Goal: Information Seeking & Learning: Learn about a topic

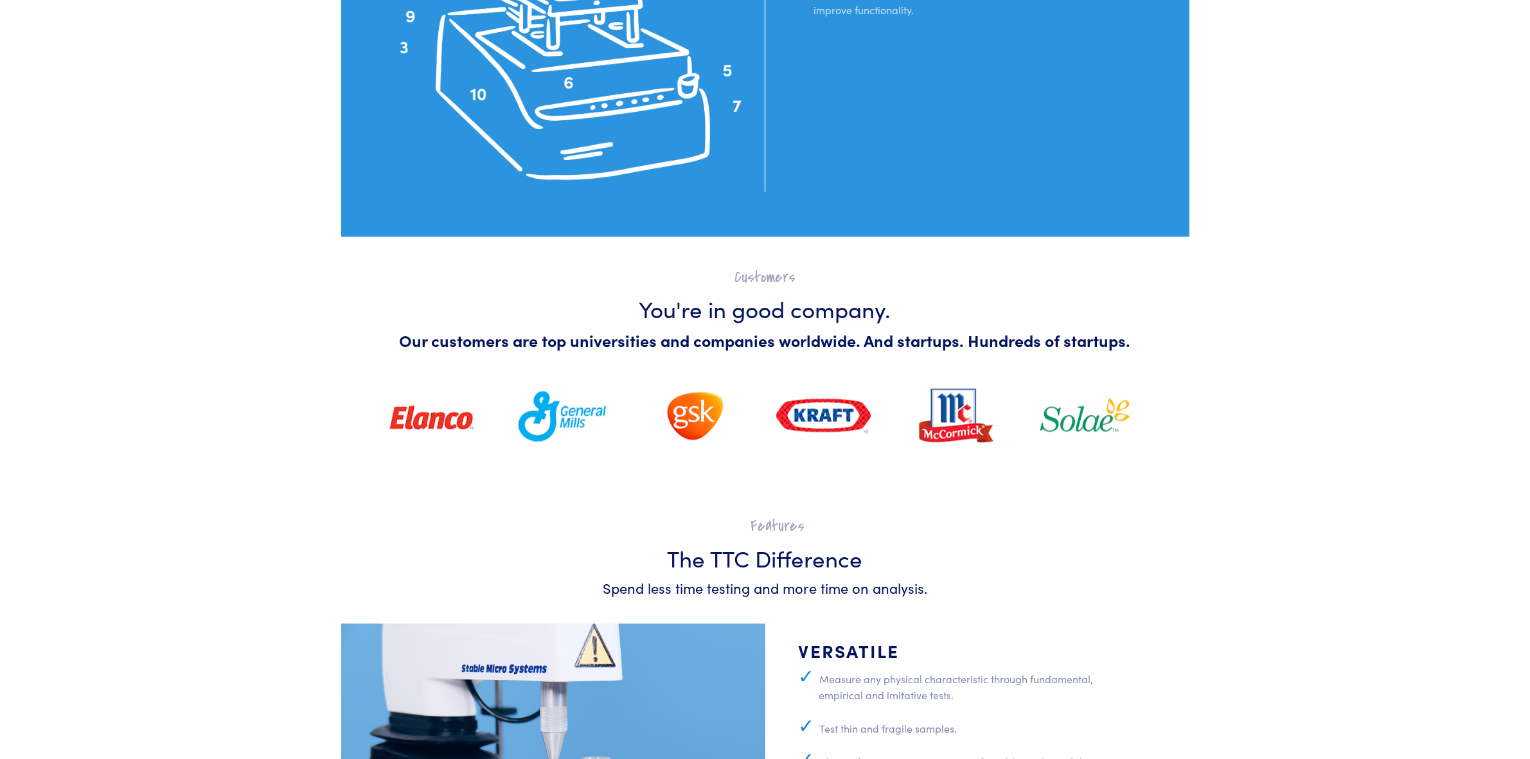
scroll to position [3857, 0]
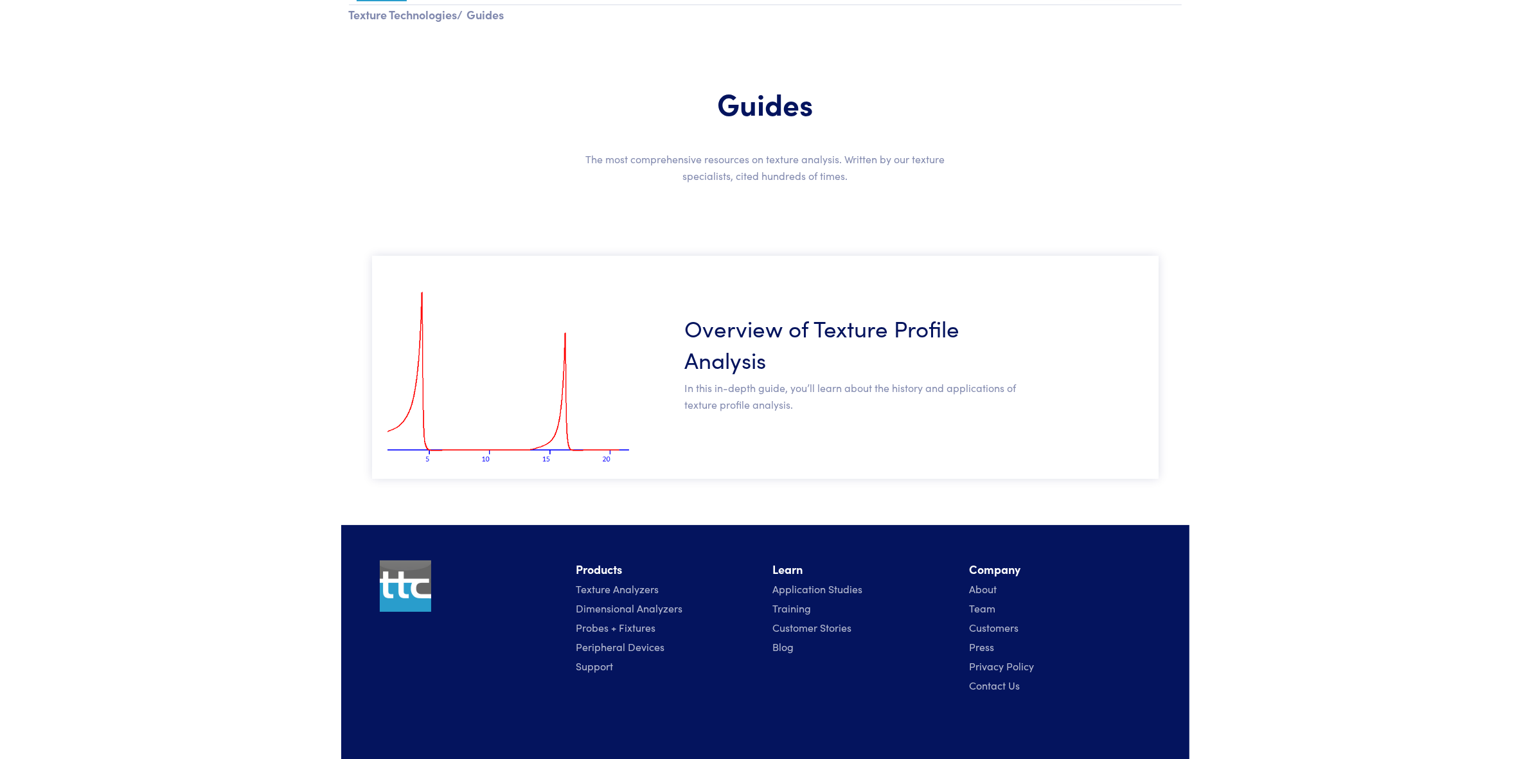
scroll to position [105, 0]
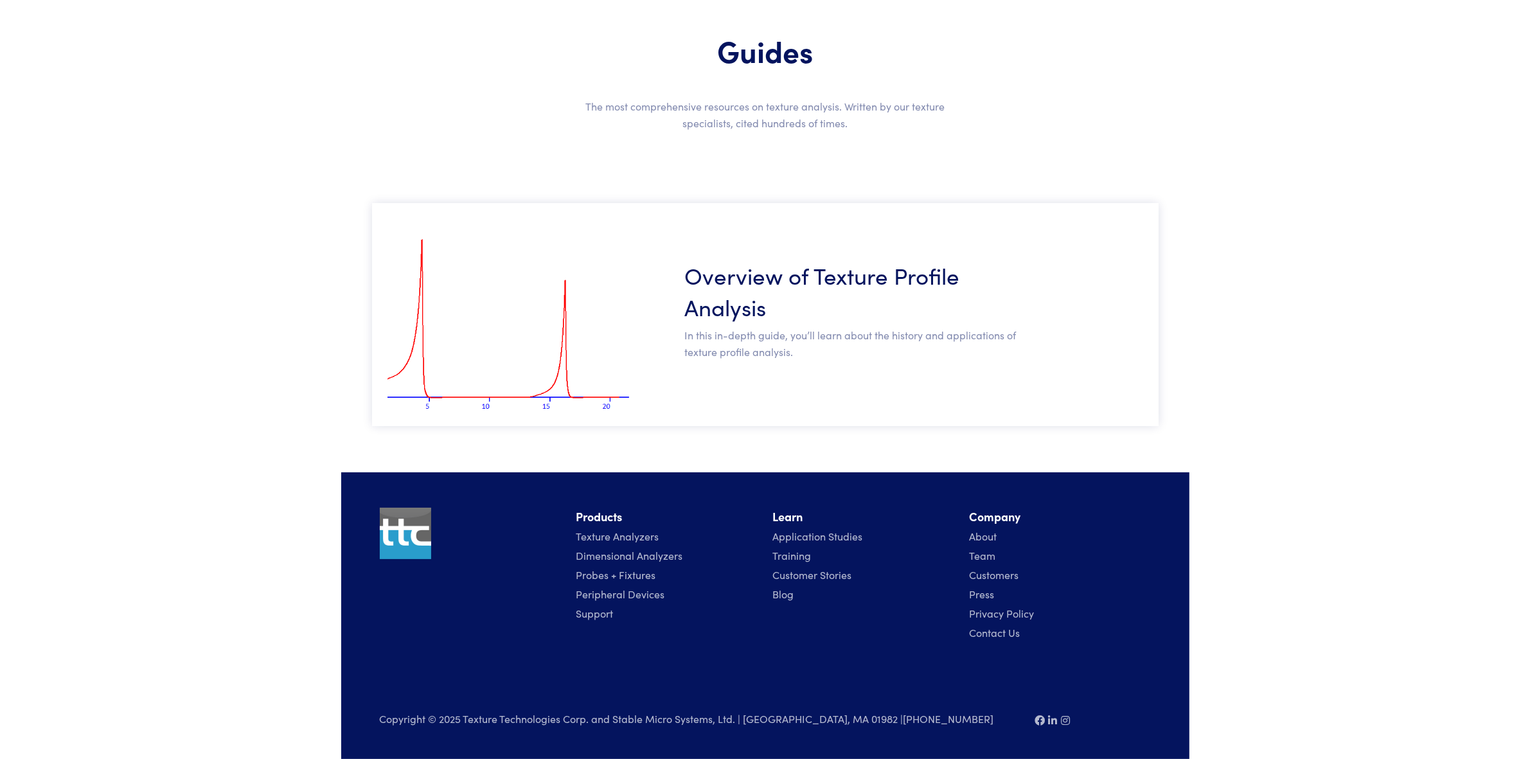
click at [766, 294] on h3 "Overview of Texture Profile Analysis" at bounding box center [853, 290] width 337 height 63
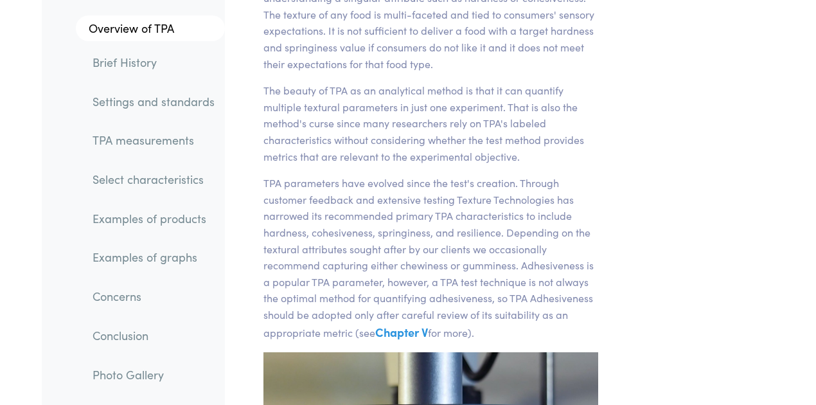
scroll to position [728, 0]
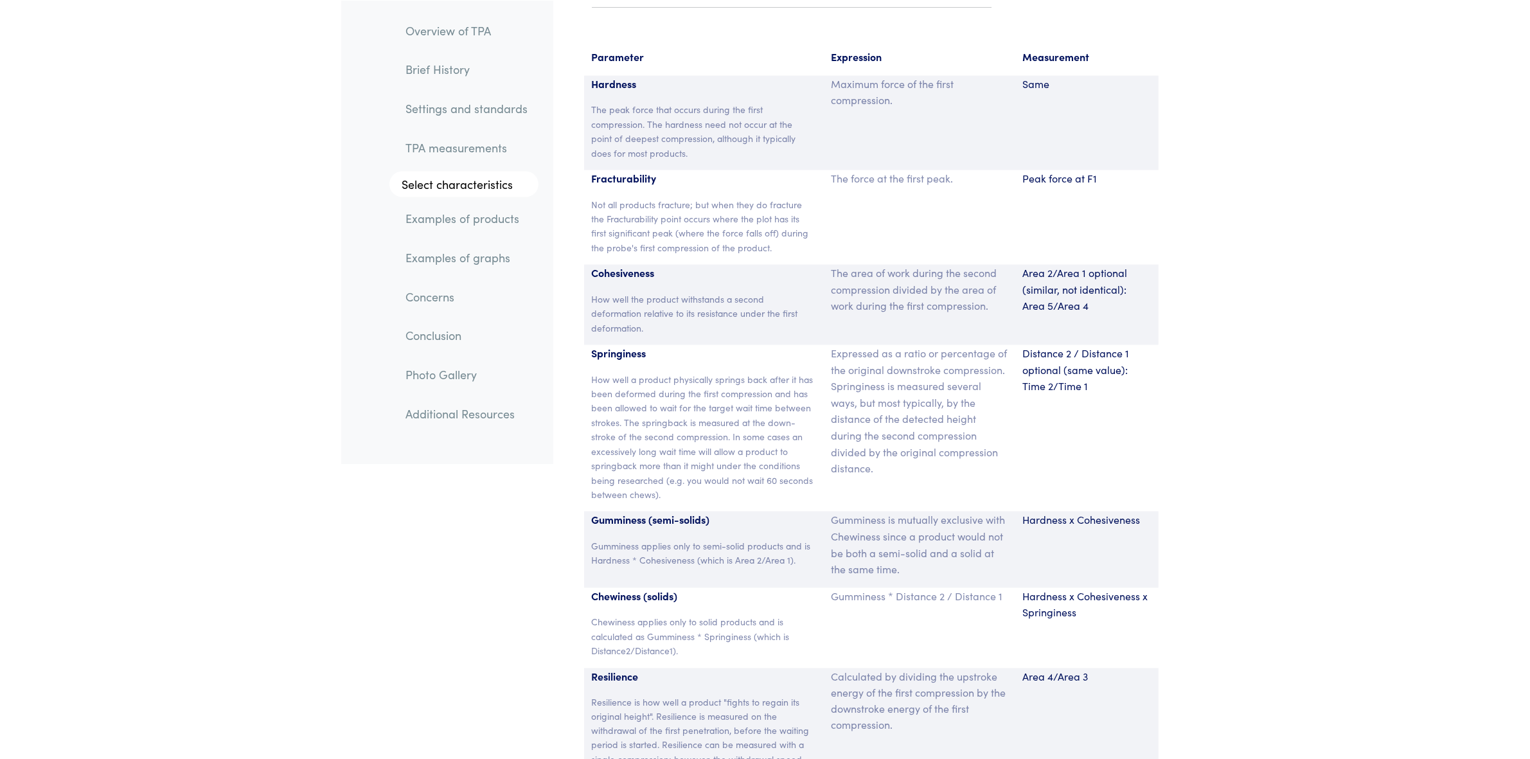
scroll to position [8567, 0]
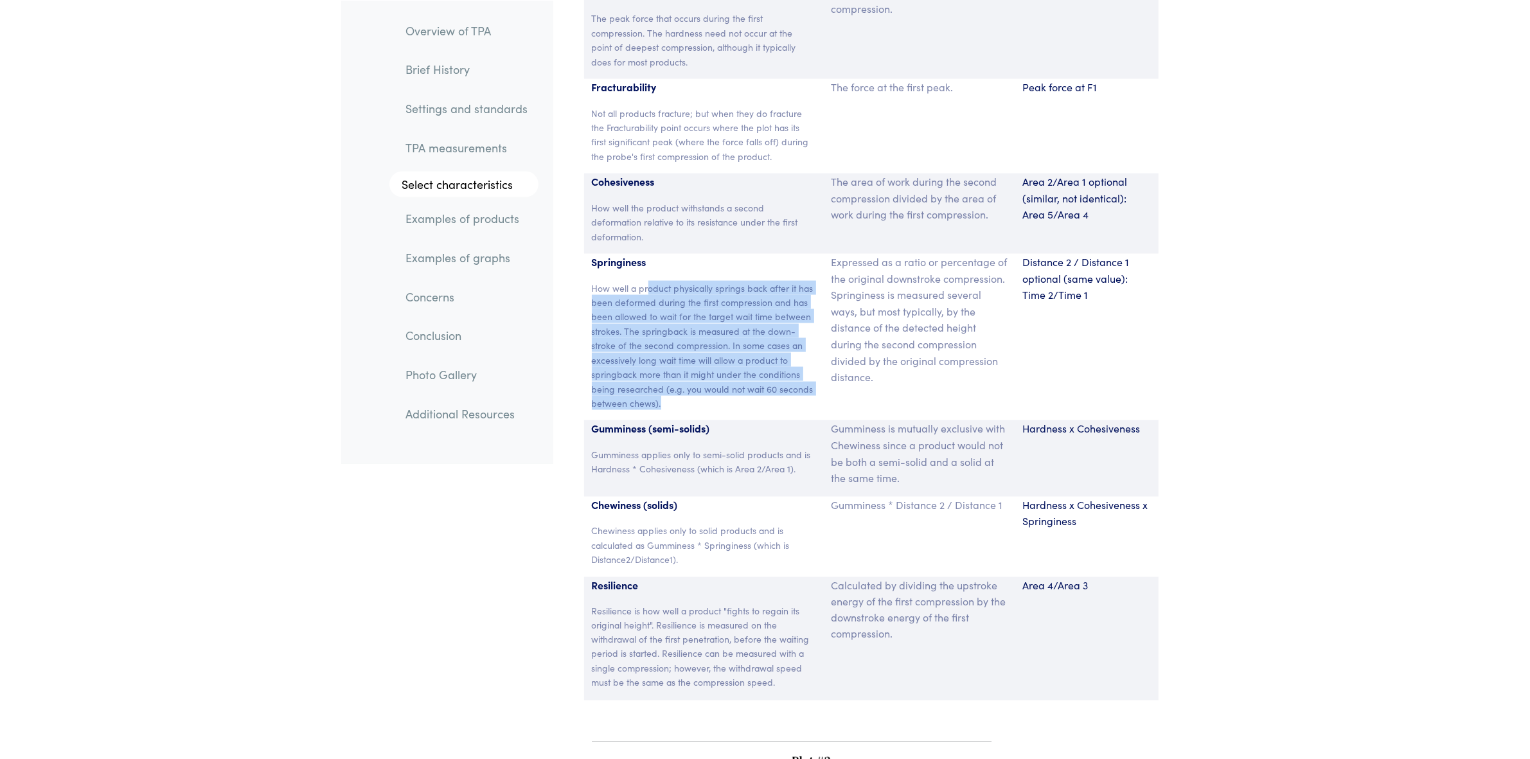
drag, startPoint x: 647, startPoint y: 259, endPoint x: 736, endPoint y: 364, distance: 137.8
click at [736, 364] on p "How well a product physically springs back after it has been deformed during th…" at bounding box center [704, 346] width 224 height 130
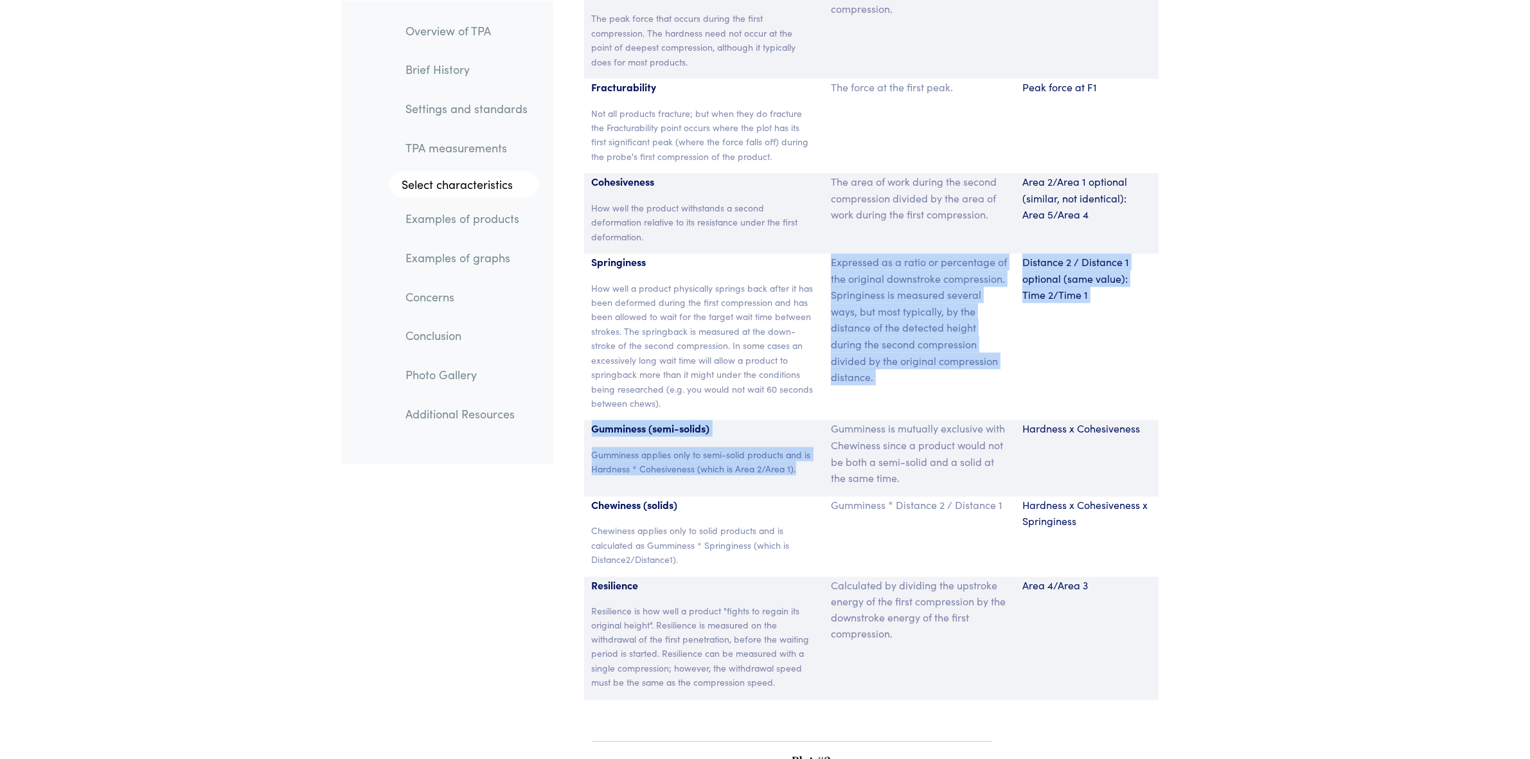
drag, startPoint x: 736, startPoint y: 364, endPoint x: 801, endPoint y: 434, distance: 95.0
click at [801, 434] on section "Parameter Expression Measurement Hardness The peak force that occurs during the…" at bounding box center [871, 328] width 621 height 773
click at [801, 447] on p "Gumminess applies only to semi-solid products and is Hardness * Cohesiveness (w…" at bounding box center [704, 461] width 224 height 29
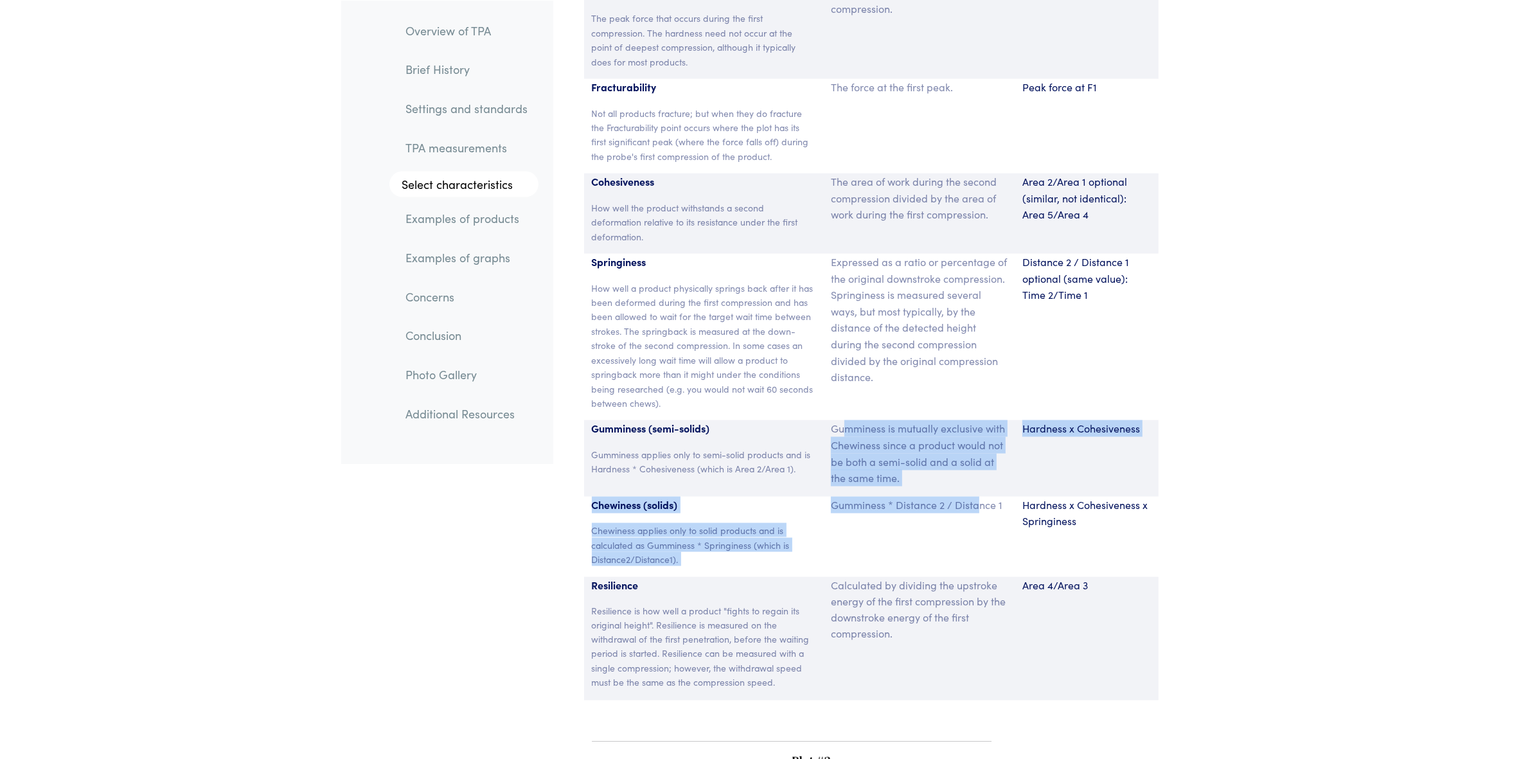
drag, startPoint x: 847, startPoint y: 397, endPoint x: 982, endPoint y: 474, distance: 154.9
click at [979, 473] on section "Parameter Expression Measurement Hardness The peak force that occurs during the…" at bounding box center [871, 328] width 621 height 773
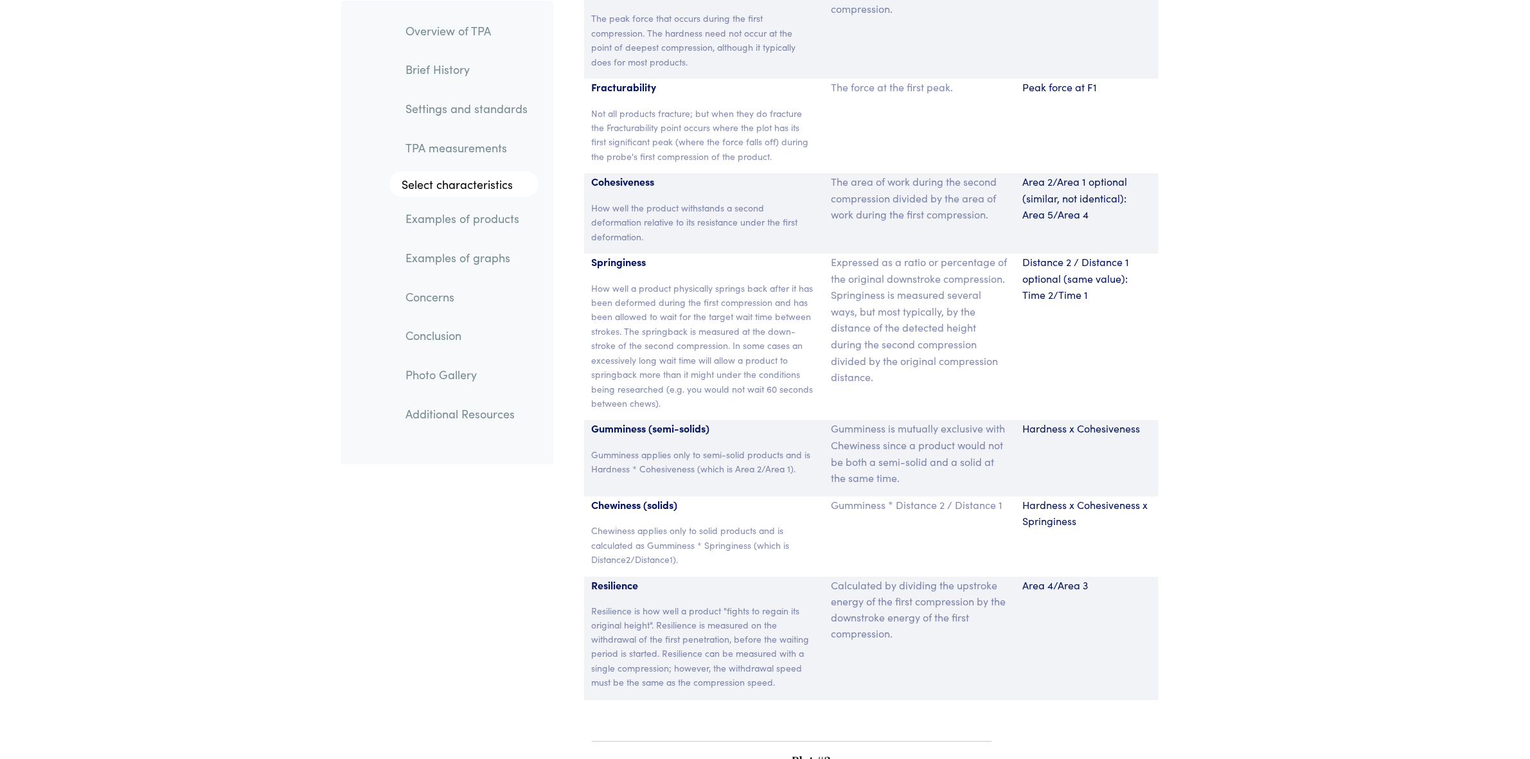
click at [985, 497] on p "Gumminess * Distance 2 / Distance 1" at bounding box center [919, 505] width 176 height 17
drag, startPoint x: 739, startPoint y: 523, endPoint x: 665, endPoint y: 490, distance: 80.6
click at [665, 523] on p "Chewiness applies only to solid products and is calculated as Gumminess * Sprin…" at bounding box center [704, 544] width 224 height 43
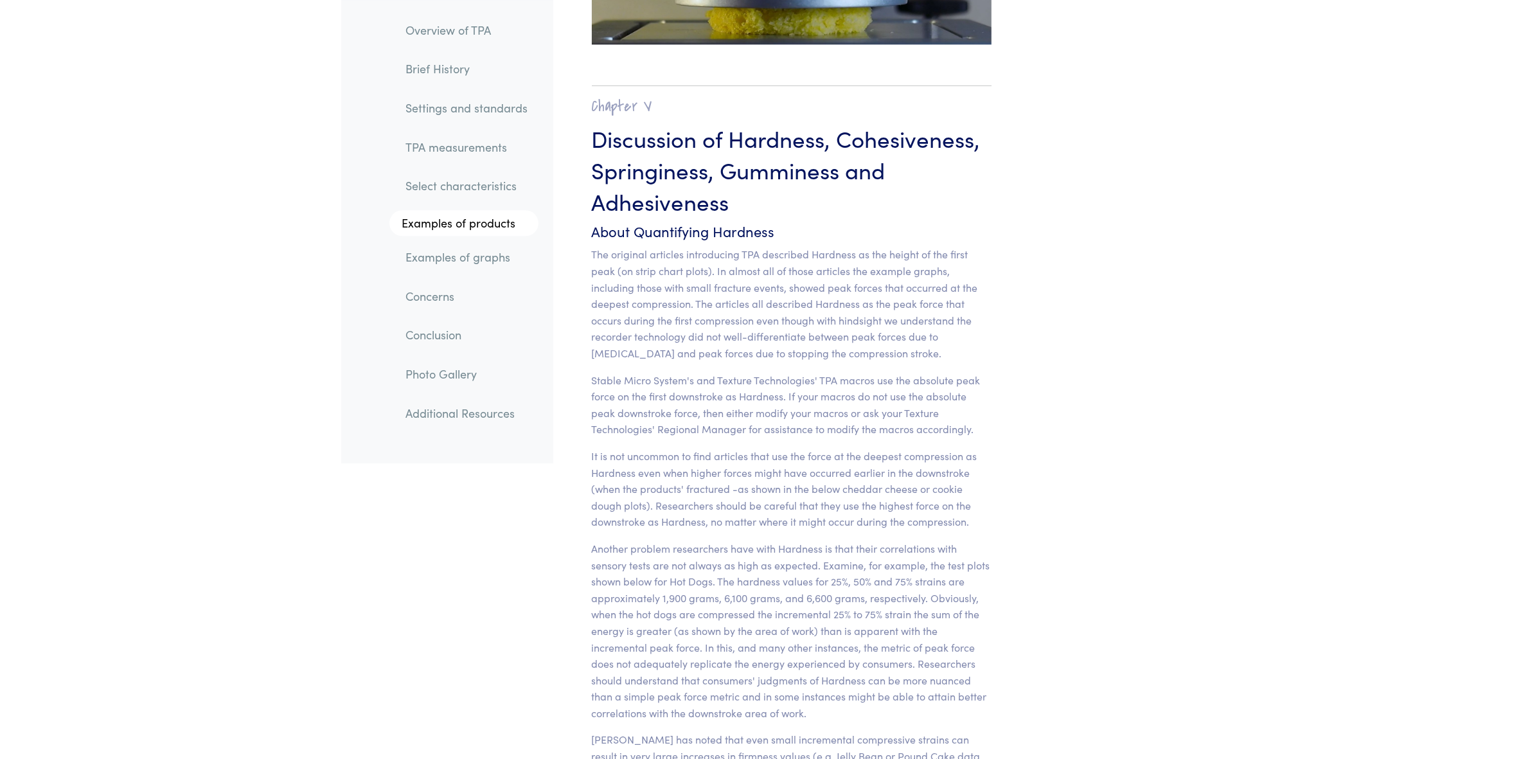
scroll to position [10013, 0]
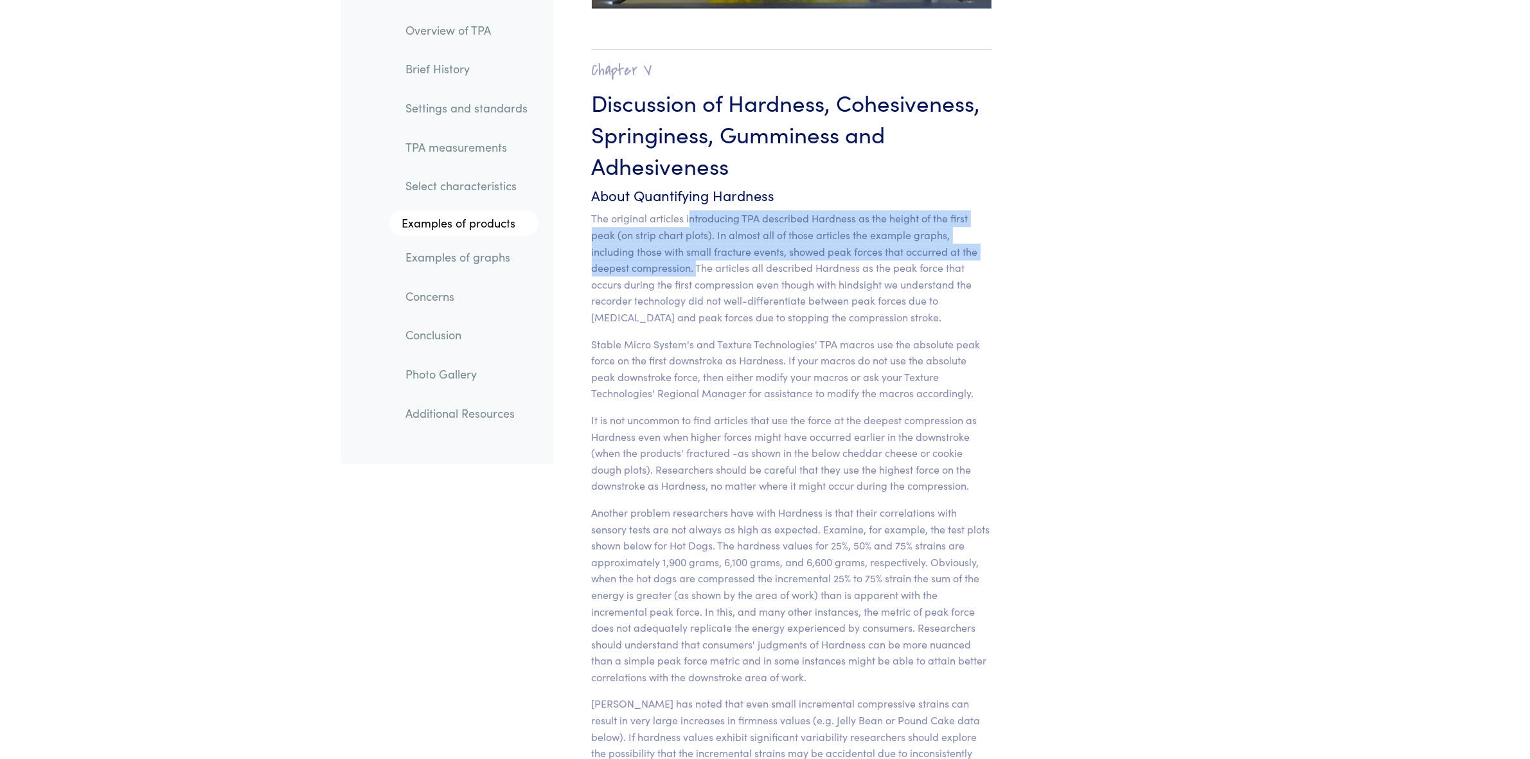
drag, startPoint x: 691, startPoint y: 182, endPoint x: 704, endPoint y: 242, distance: 61.8
click at [701, 242] on p "The original articles introducing TPA described Hardness as the height of the f…" at bounding box center [792, 267] width 400 height 115
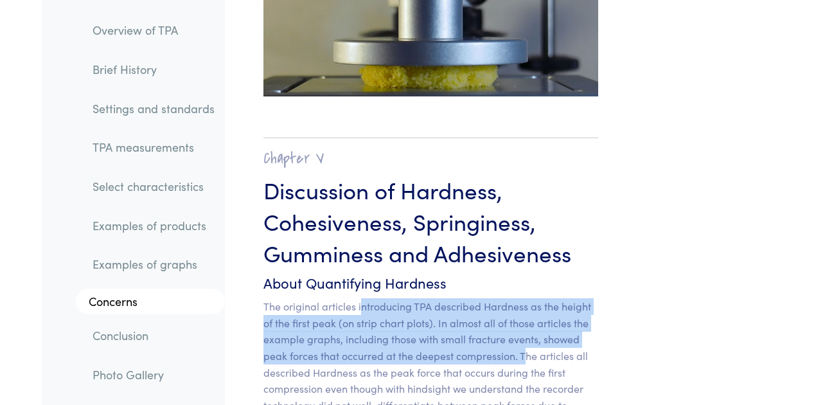
scroll to position [11171, 0]
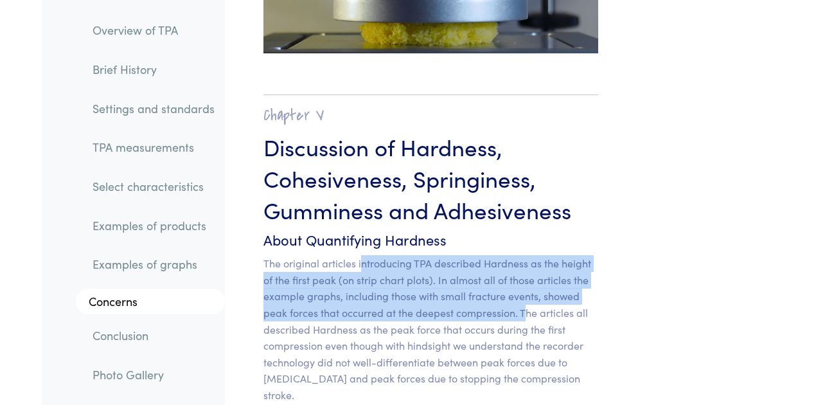
click at [359, 255] on p "The original articles introducing TPA described Hardness as the height of the f…" at bounding box center [431, 329] width 335 height 148
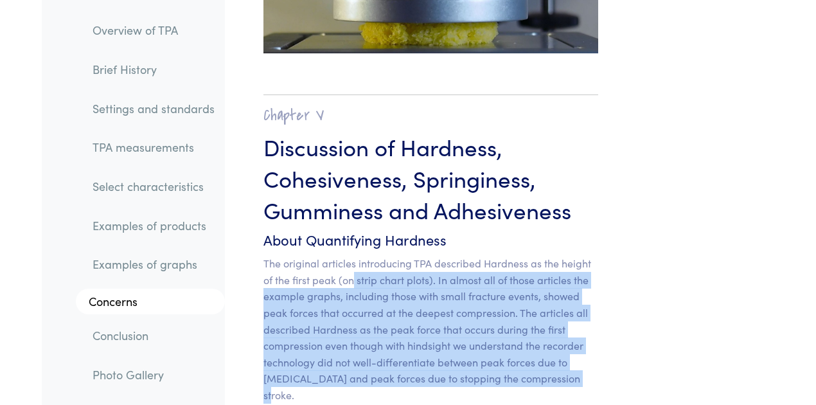
drag, startPoint x: 351, startPoint y: 166, endPoint x: 585, endPoint y: 264, distance: 253.3
click at [585, 264] on p "The original articles introducing TPA described Hardness as the height of the f…" at bounding box center [431, 329] width 335 height 148
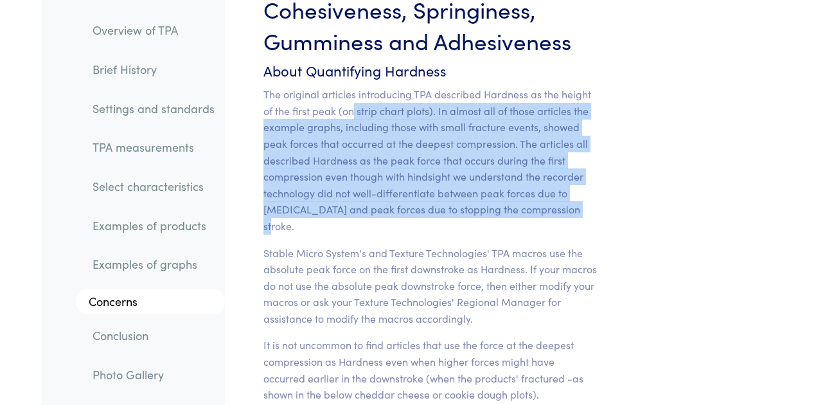
scroll to position [11342, 0]
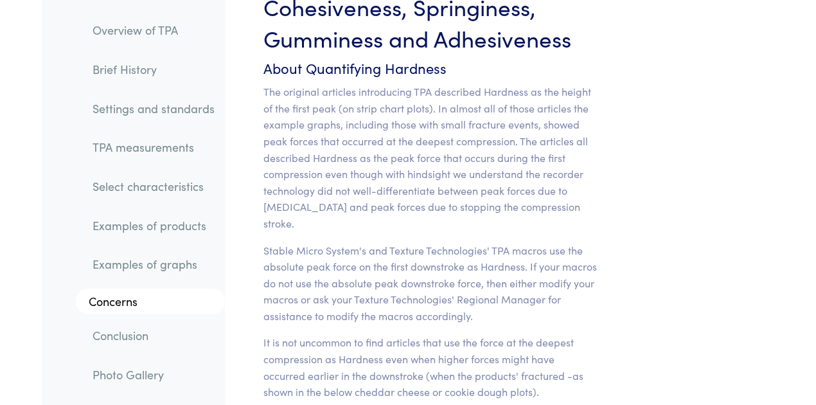
click at [478, 242] on p "Stable Micro System's and Texture Technologies' TPA macros use the absolute pea…" at bounding box center [431, 283] width 335 height 82
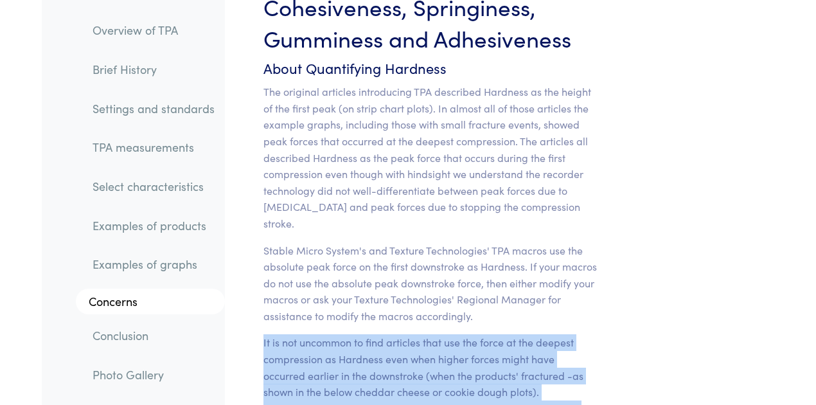
drag, startPoint x: 480, startPoint y: 186, endPoint x: 332, endPoint y: 307, distance: 190.9
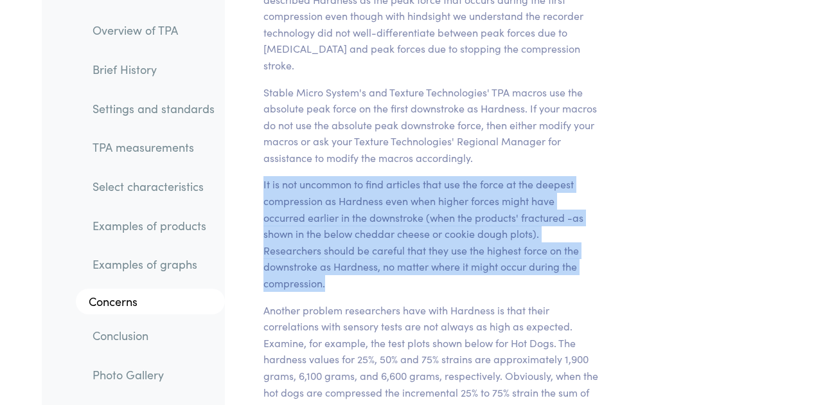
scroll to position [11513, 0]
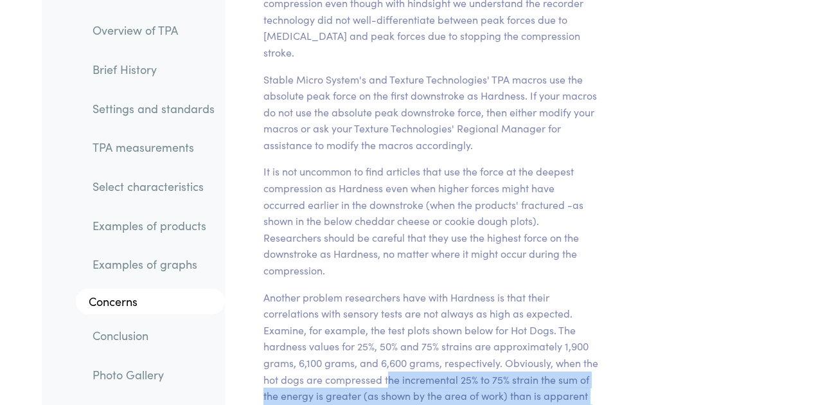
drag, startPoint x: 406, startPoint y: 247, endPoint x: 392, endPoint y: 333, distance: 87.3
click at [391, 333] on p "Another problem researchers have with Hardness is that their correlations with …" at bounding box center [431, 396] width 335 height 214
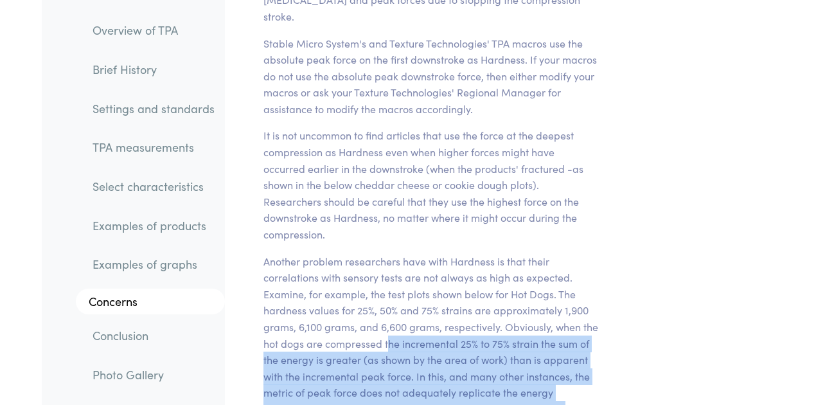
scroll to position [11728, 0]
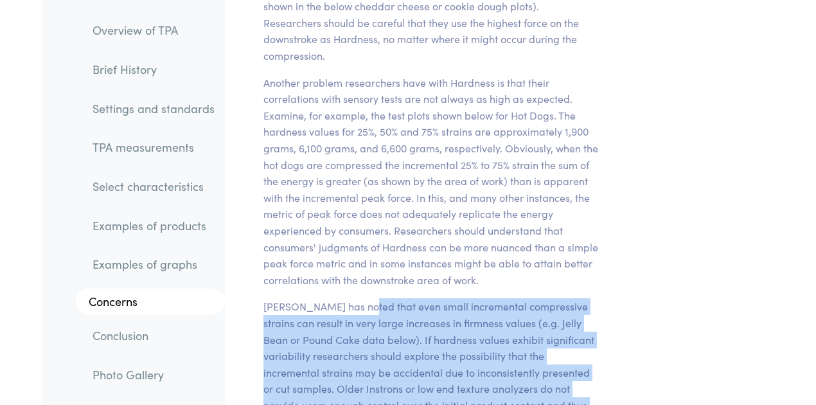
drag, startPoint x: 363, startPoint y: 180, endPoint x: 390, endPoint y: 310, distance: 133.1
click at [390, 310] on p "Dr. Bourne has noted that even small incremental compressive strains can result…" at bounding box center [431, 380] width 335 height 165
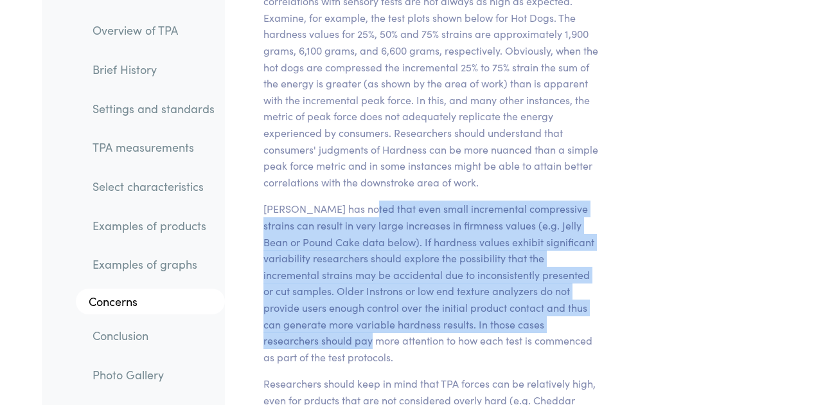
scroll to position [11899, 0]
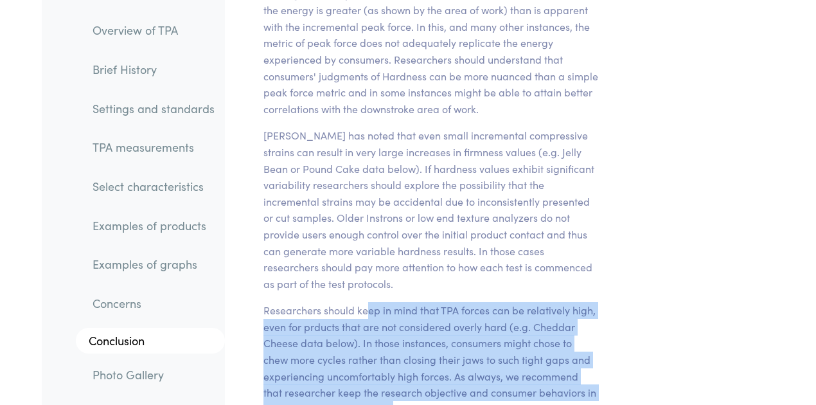
drag, startPoint x: 366, startPoint y: 185, endPoint x: 391, endPoint y: 273, distance: 90.9
click at [391, 302] on p "Researchers should keep in mind that TPA forces can be relatively high, even fo…" at bounding box center [431, 359] width 335 height 115
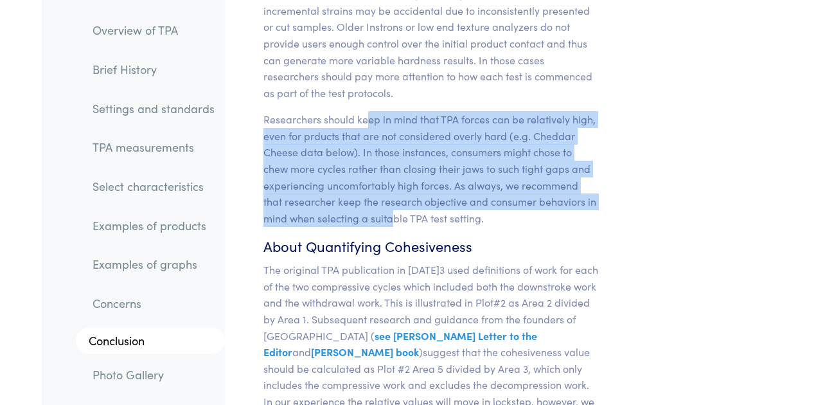
scroll to position [12114, 0]
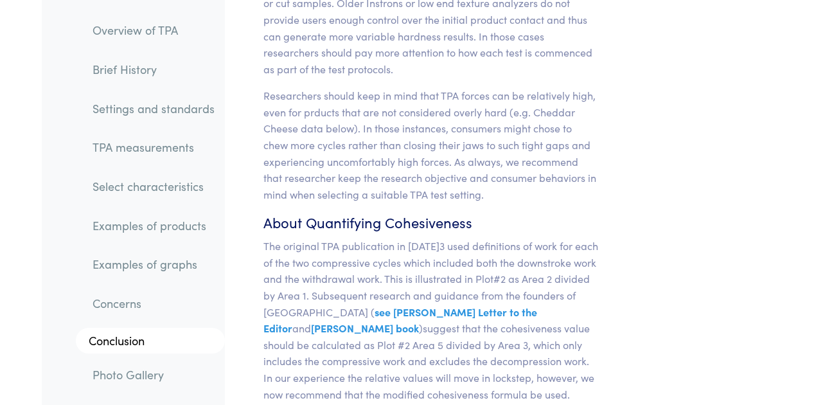
click at [482, 238] on p "The original TPA publication in 1963 used definitions of work for each of the t…" at bounding box center [431, 320] width 335 height 165
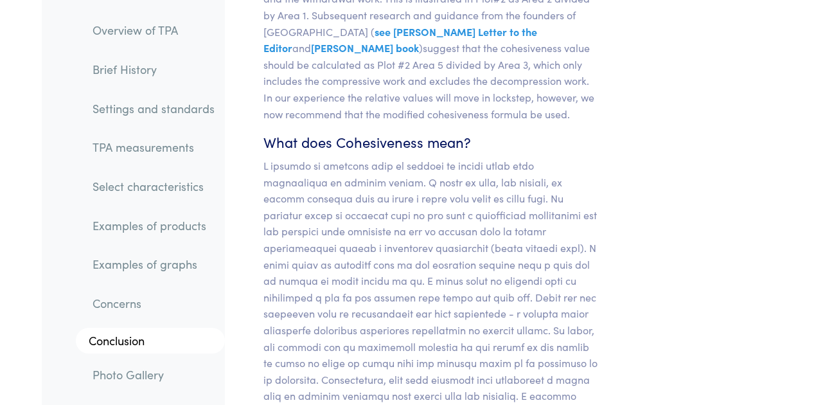
scroll to position [12413, 0]
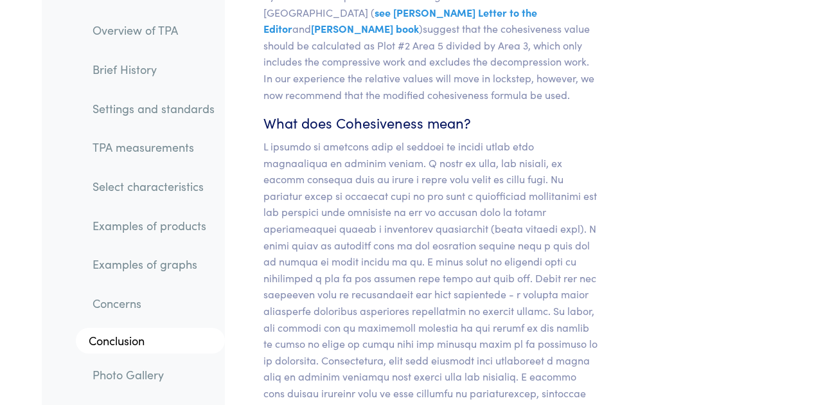
click at [343, 138] on p at bounding box center [431, 343] width 335 height 411
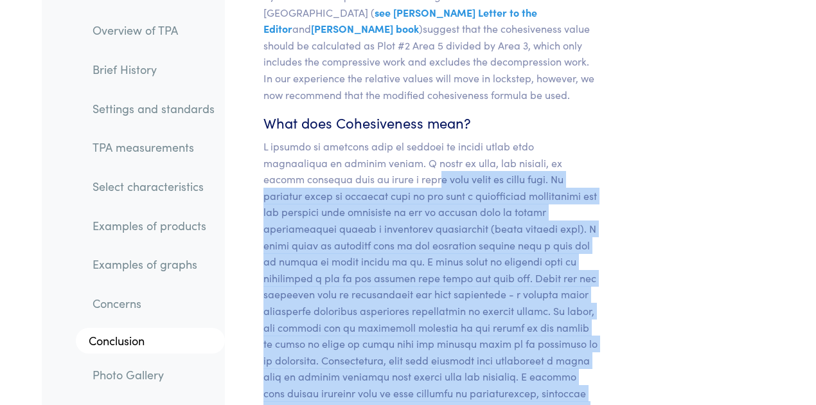
drag, startPoint x: 322, startPoint y: 52, endPoint x: 450, endPoint y: 372, distance: 344.1
click at [450, 372] on p at bounding box center [431, 343] width 335 height 411
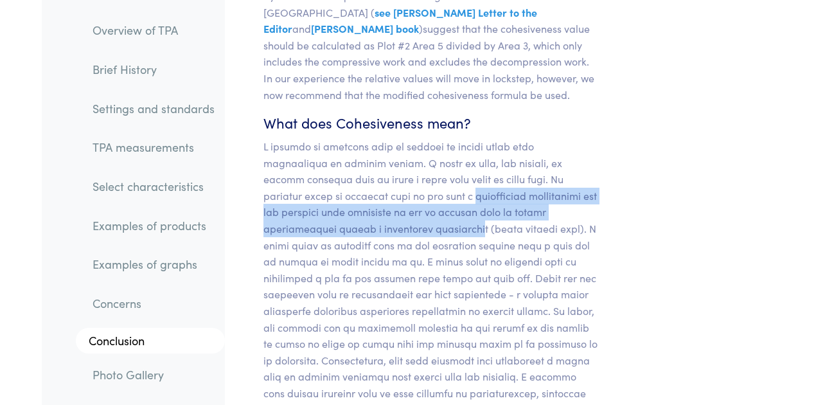
drag, startPoint x: 397, startPoint y: 69, endPoint x: 373, endPoint y: 102, distance: 40.1
click at [373, 138] on p at bounding box center [431, 343] width 335 height 411
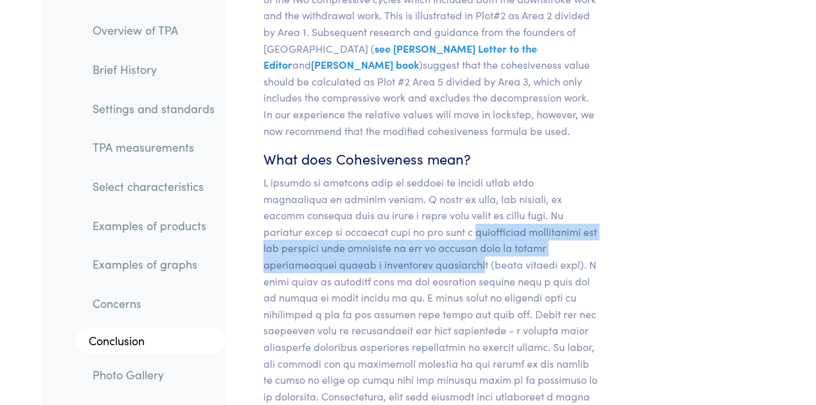
scroll to position [12371, 0]
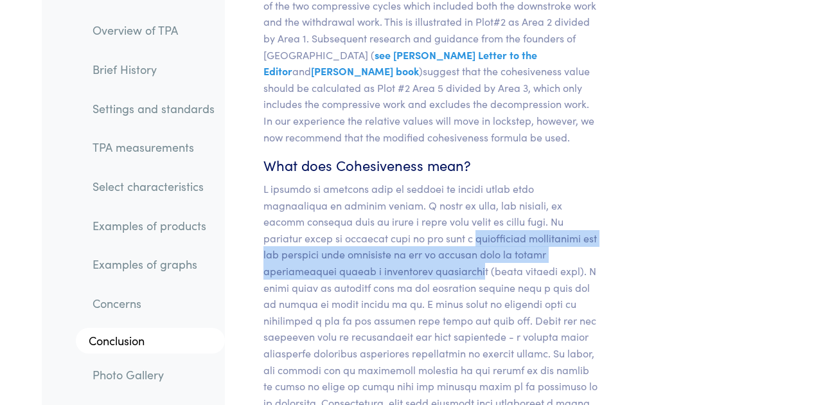
click at [430, 257] on p at bounding box center [431, 386] width 335 height 411
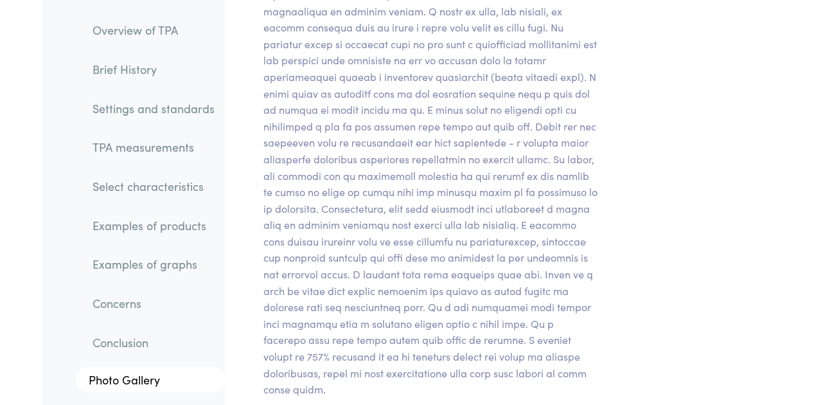
scroll to position [12542, 0]
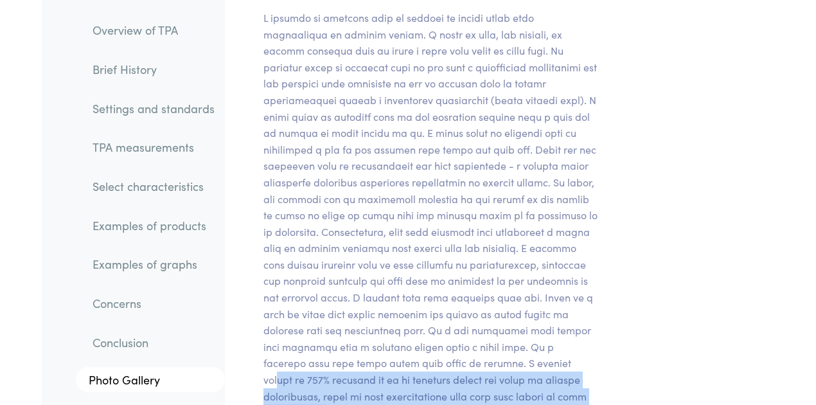
drag, startPoint x: 434, startPoint y: 231, endPoint x: 447, endPoint y: 269, distance: 39.6
click at [447, 269] on p at bounding box center [431, 215] width 335 height 411
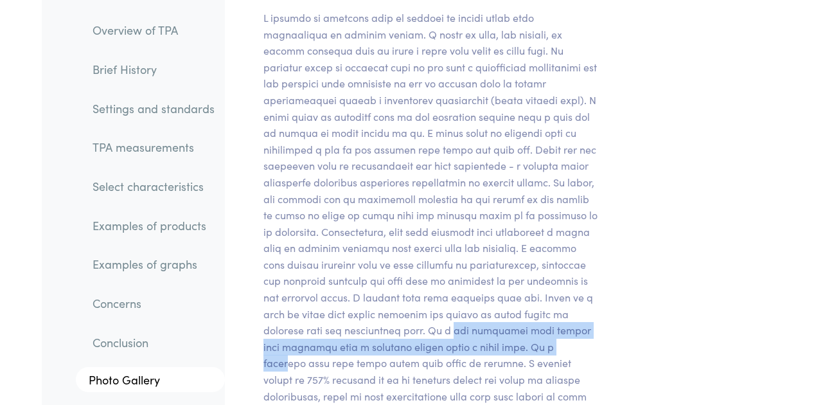
drag, startPoint x: 397, startPoint y: 195, endPoint x: 480, endPoint y: 217, distance: 85.0
click at [480, 217] on p at bounding box center [431, 215] width 335 height 411
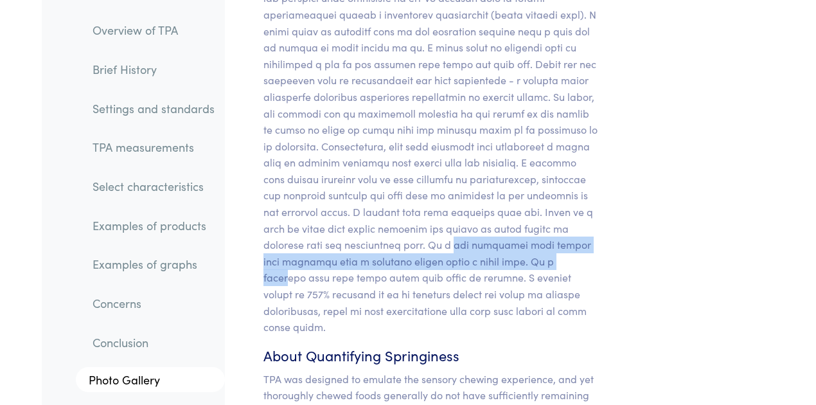
scroll to position [12628, 0]
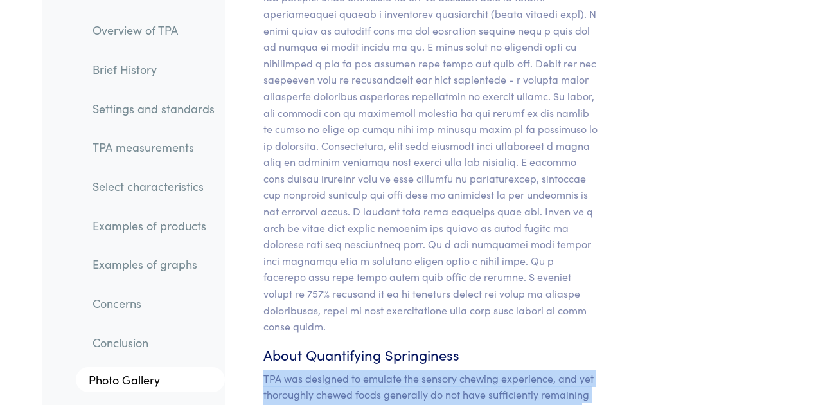
drag, startPoint x: 265, startPoint y: 231, endPoint x: 440, endPoint y: 381, distance: 230.3
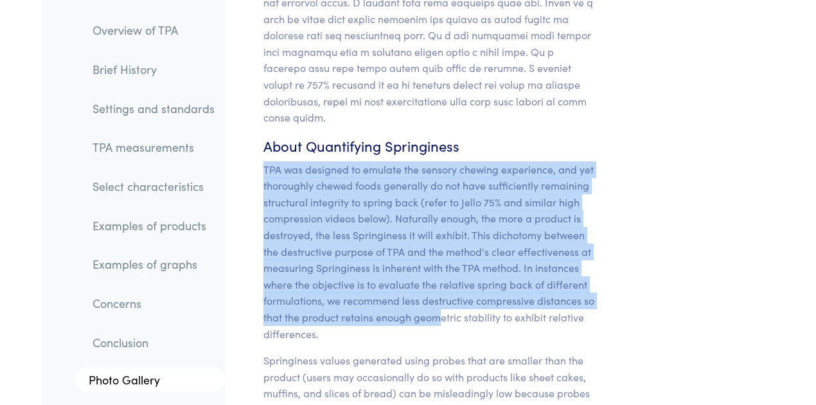
scroll to position [12842, 0]
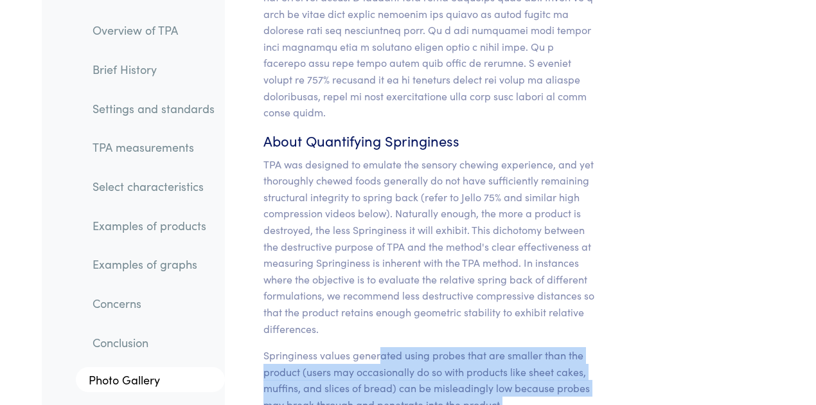
drag, startPoint x: 382, startPoint y: 199, endPoint x: 528, endPoint y: 262, distance: 159.5
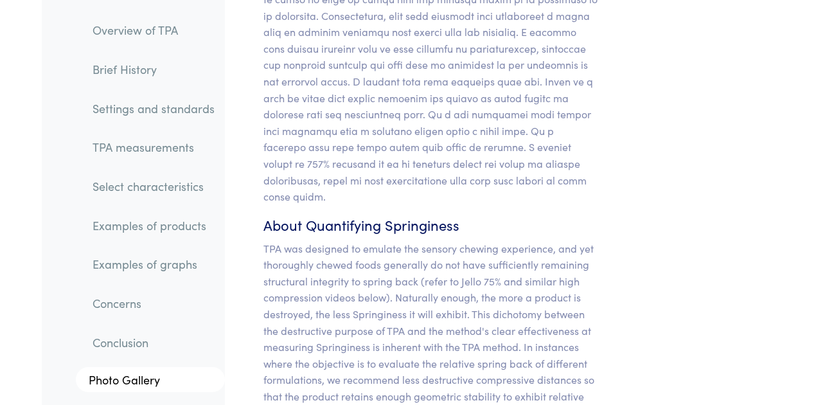
scroll to position [12756, 0]
click at [457, 242] on p "TPA was designed to emulate the sensory chewing experience, and yet thoroughly …" at bounding box center [431, 332] width 335 height 181
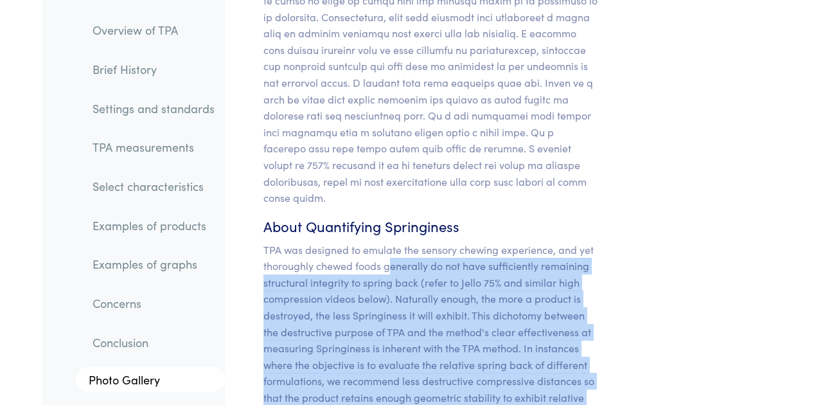
drag, startPoint x: 390, startPoint y: 125, endPoint x: 503, endPoint y: 345, distance: 247.2
click at [503, 345] on section "Chapter V Discussion of Hardness, Cohesiveness, Springiness, Gumminess and Adhe…" at bounding box center [431, 3] width 397 height 3040
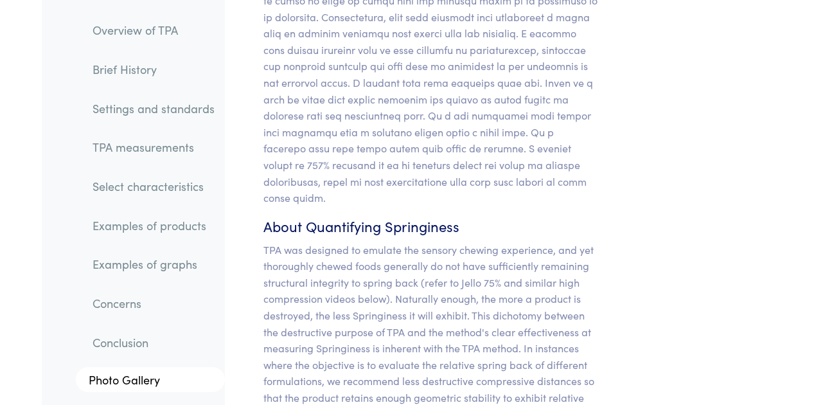
drag, startPoint x: 504, startPoint y: 345, endPoint x: 262, endPoint y: 297, distance: 246.4
click at [262, 297] on section "Chapter V Discussion of Hardness, Cohesiveness, Springiness, Gumminess and Adhe…" at bounding box center [431, 3] width 397 height 3040
drag, startPoint x: 262, startPoint y: 296, endPoint x: 528, endPoint y: 344, distance: 270.3
click at [528, 344] on section "Chapter V Discussion of Hardness, Cohesiveness, Springiness, Gumminess and Adhe…" at bounding box center [431, 3] width 397 height 3040
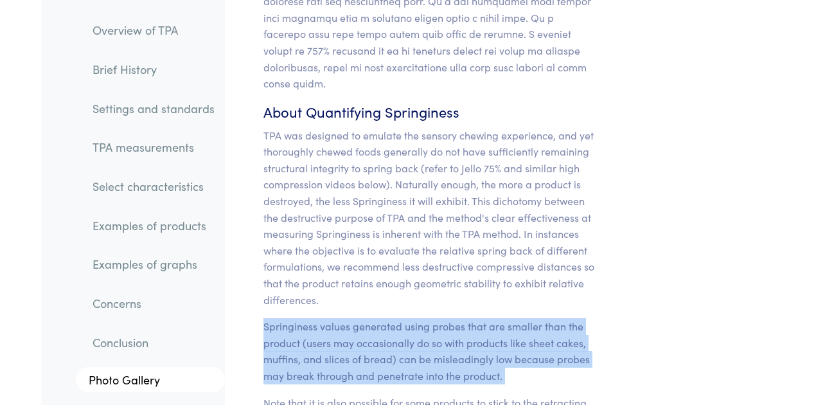
scroll to position [12885, 0]
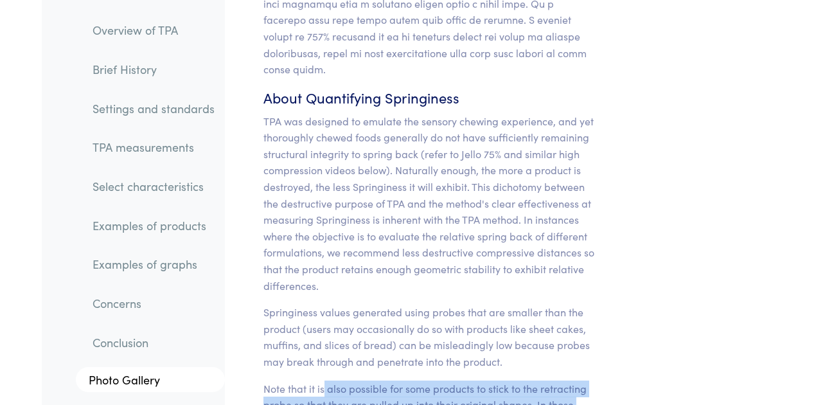
drag, startPoint x: 325, startPoint y: 246, endPoint x: 422, endPoint y: 364, distance: 153.5
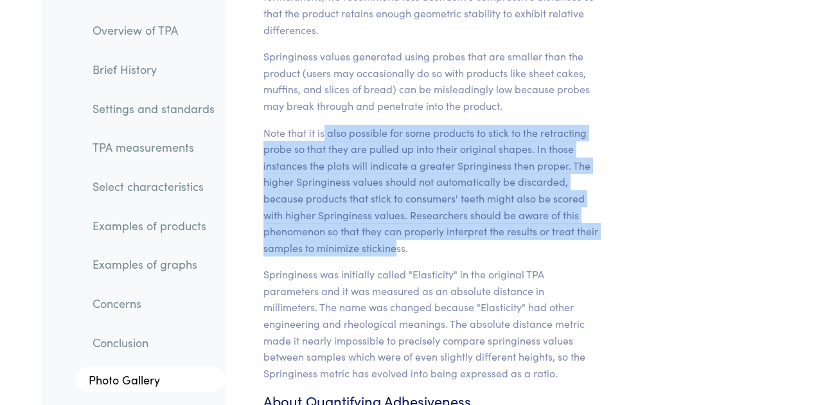
scroll to position [13142, 0]
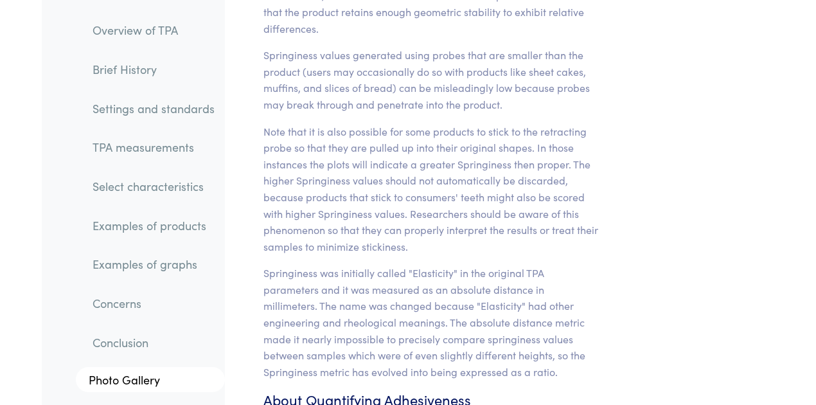
click at [319, 265] on p "Springiness was initially called "Elasticity" in the original TPA parameters an…" at bounding box center [431, 322] width 335 height 115
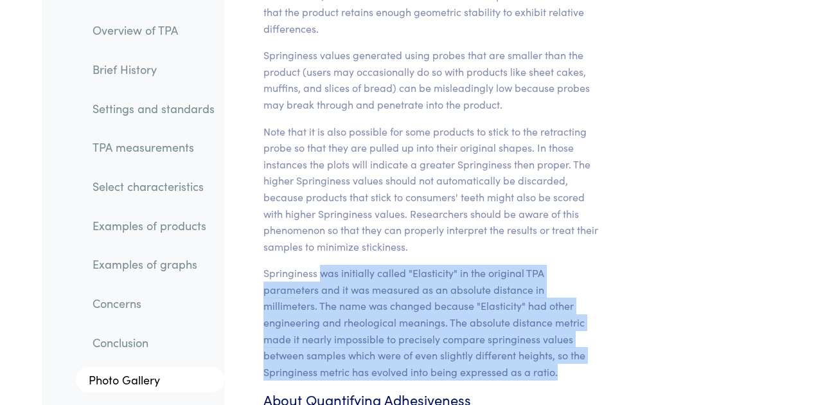
drag, startPoint x: 319, startPoint y: 129, endPoint x: 472, endPoint y: 229, distance: 182.4
click at [472, 265] on p "Springiness was initially called "Elasticity" in the original TPA parameters an…" at bounding box center [431, 322] width 335 height 115
click at [516, 265] on p "Springiness was initially called "Elasticity" in the original TPA parameters an…" at bounding box center [431, 322] width 335 height 115
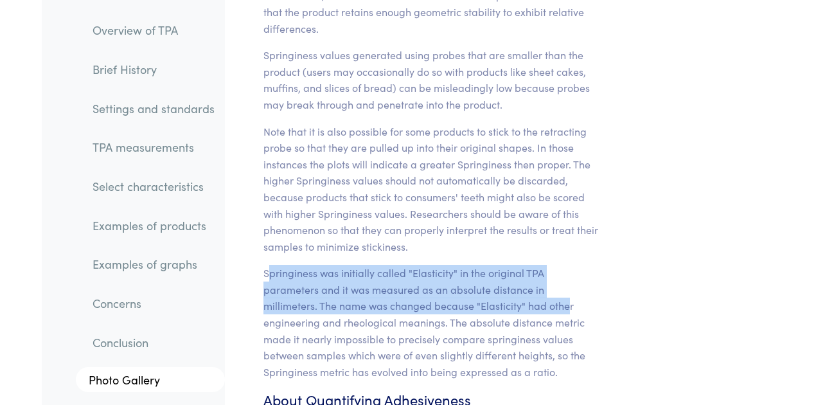
drag, startPoint x: 511, startPoint y: 161, endPoint x: 269, endPoint y: 130, distance: 243.6
click at [269, 265] on p "Springiness was initially called "Elasticity" in the original TPA parameters an…" at bounding box center [431, 322] width 335 height 115
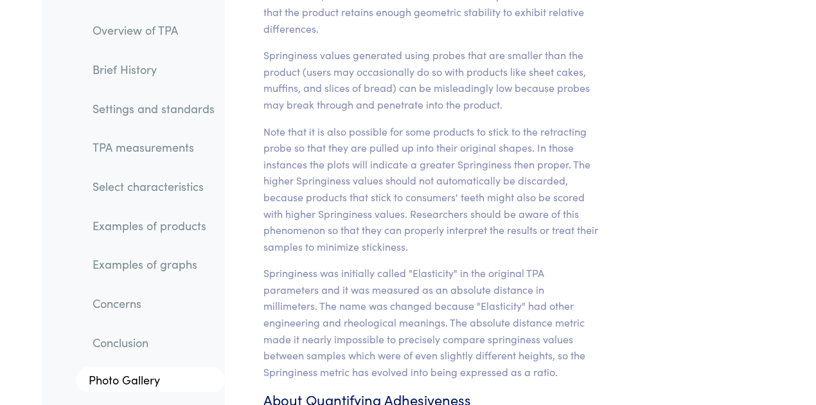
click at [526, 265] on p "Springiness was initially called "Elasticity" in the original TPA parameters an…" at bounding box center [431, 322] width 335 height 115
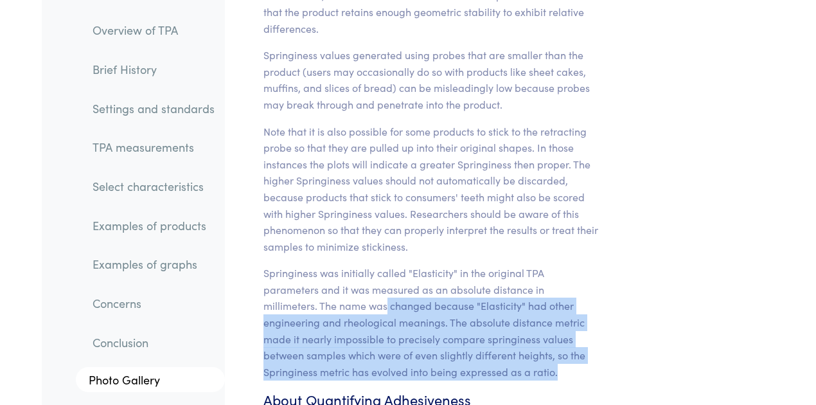
drag, startPoint x: 510, startPoint y: 222, endPoint x: 329, endPoint y: 158, distance: 191.7
click at [329, 265] on p "Springiness was initially called "Elasticity" in the original TPA parameters an…" at bounding box center [431, 322] width 335 height 115
drag, startPoint x: 329, startPoint y: 158, endPoint x: 498, endPoint y: 232, distance: 184.5
click at [498, 265] on p "Springiness was initially called "Elasticity" in the original TPA parameters an…" at bounding box center [431, 322] width 335 height 115
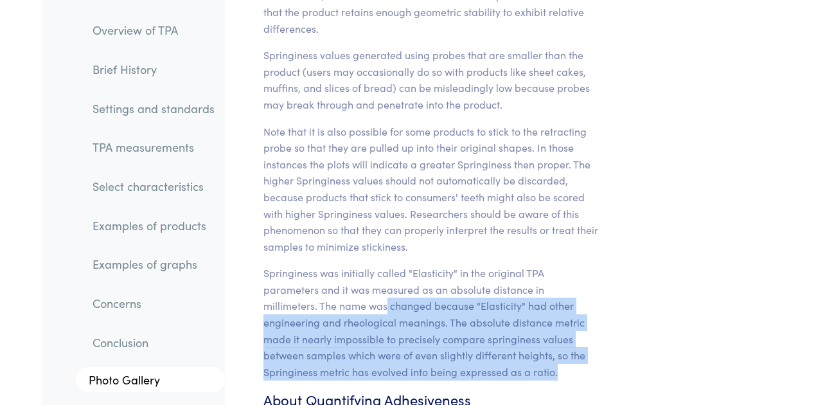
click at [498, 265] on p "Springiness was initially called "Elasticity" in the original TPA parameters an…" at bounding box center [431, 322] width 335 height 115
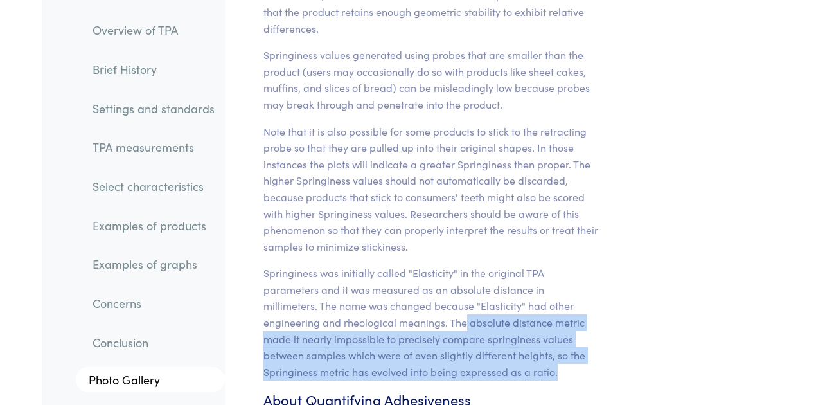
drag, startPoint x: 498, startPoint y: 232, endPoint x: 386, endPoint y: 170, distance: 128.6
click at [386, 265] on p "Springiness was initially called "Elasticity" in the original TPA parameters an…" at bounding box center [431, 322] width 335 height 115
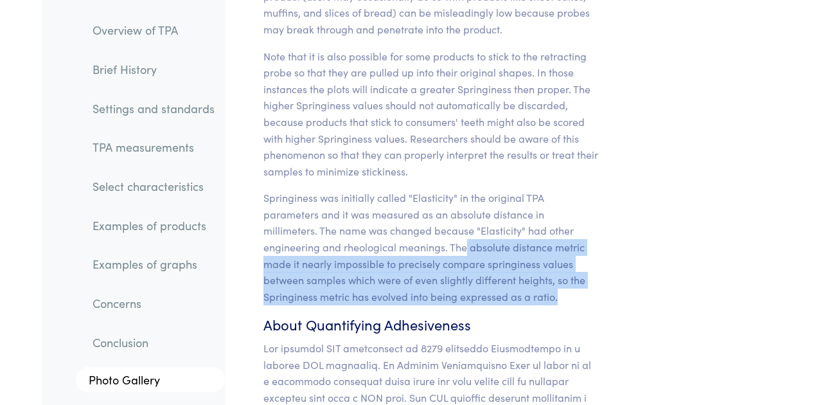
scroll to position [13228, 0]
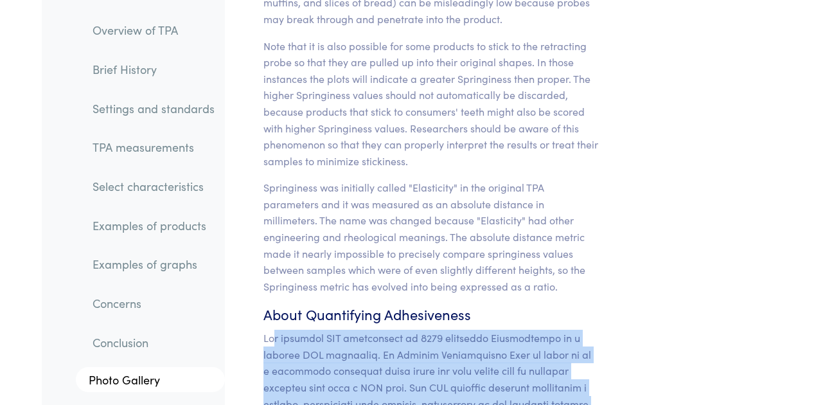
drag, startPoint x: 273, startPoint y: 193, endPoint x: 505, endPoint y: 338, distance: 273.4
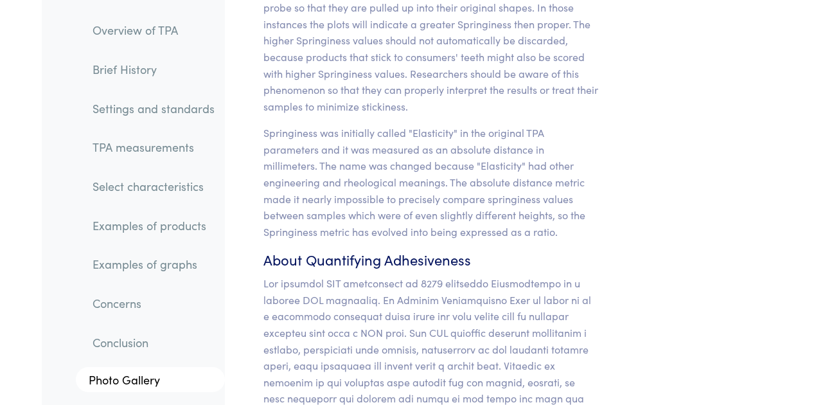
scroll to position [13313, 0]
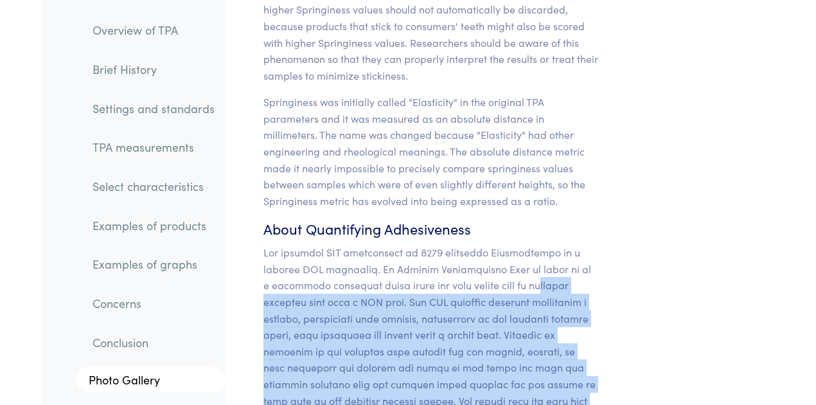
drag, startPoint x: 510, startPoint y: 144, endPoint x: 404, endPoint y: 373, distance: 253.1
click at [400, 373] on p at bounding box center [431, 384] width 335 height 280
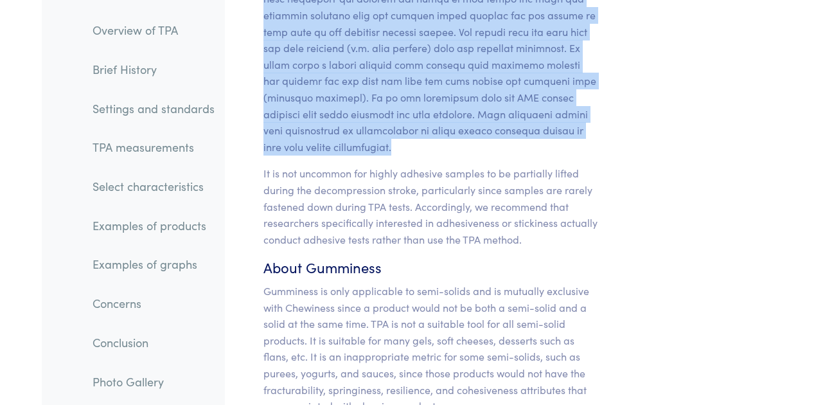
scroll to position [13699, 0]
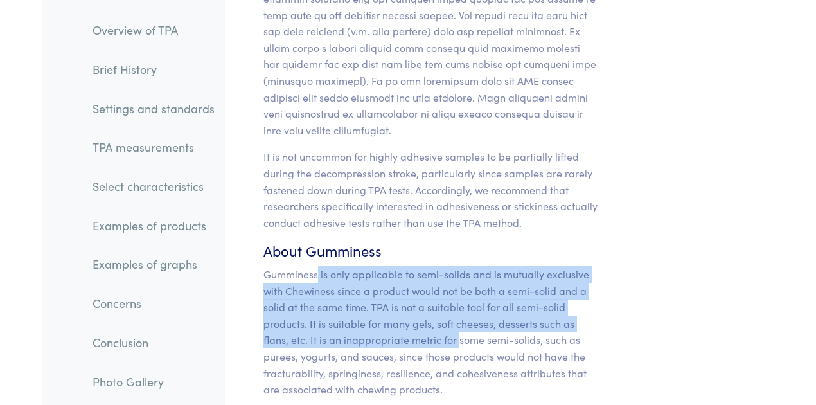
drag, startPoint x: 319, startPoint y: 130, endPoint x: 460, endPoint y: 194, distance: 155.3
click at [460, 266] on p "Gumminess is only applicable to semi-solids and is mutually exclusive with Chew…" at bounding box center [431, 332] width 335 height 132
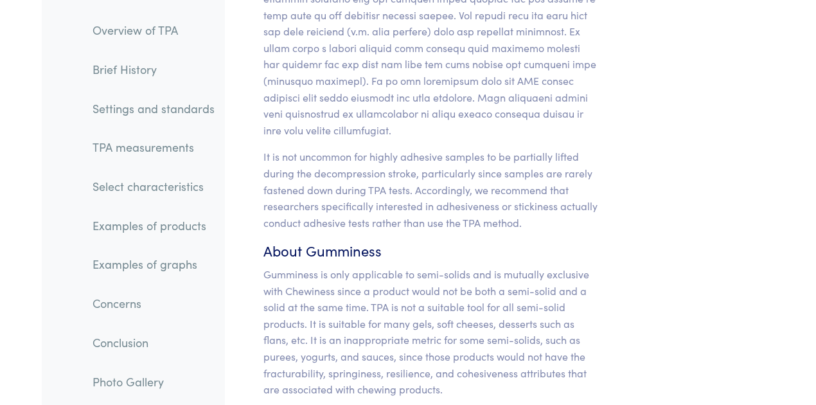
click at [415, 266] on p "Gumminess is only applicable to semi-solids and is mutually exclusive with Chew…" at bounding box center [431, 332] width 335 height 132
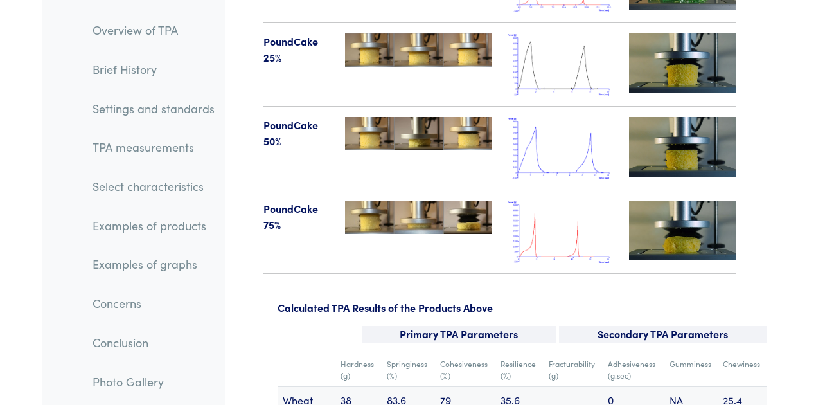
scroll to position [16570, 0]
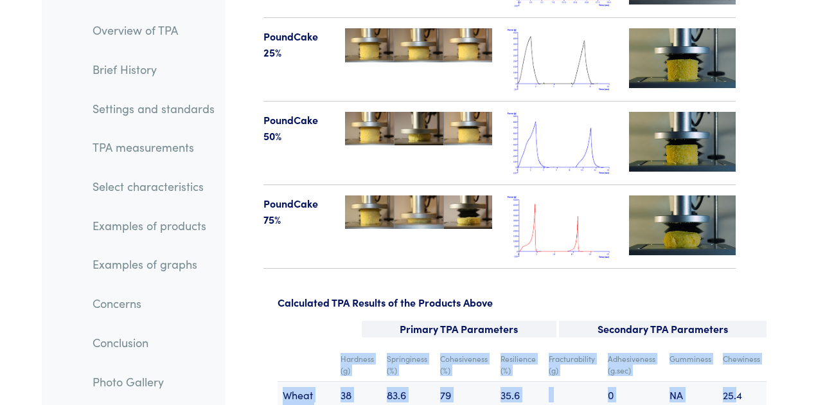
drag, startPoint x: 334, startPoint y: 197, endPoint x: 735, endPoint y: 236, distance: 403.6
click at [735, 381] on td "25.4" at bounding box center [742, 409] width 49 height 57
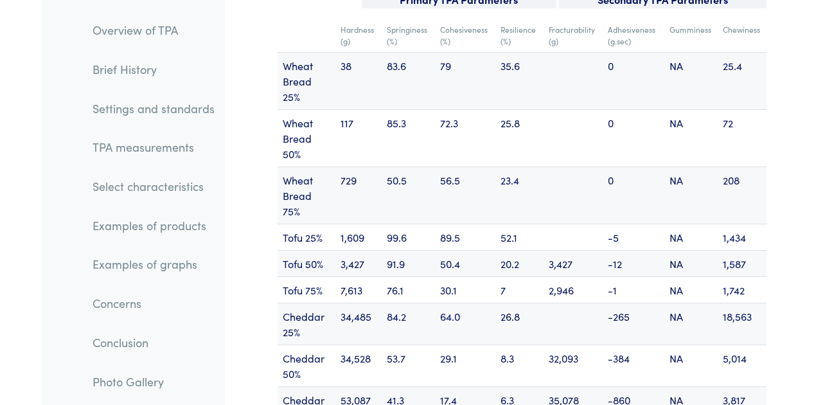
scroll to position [16956, 0]
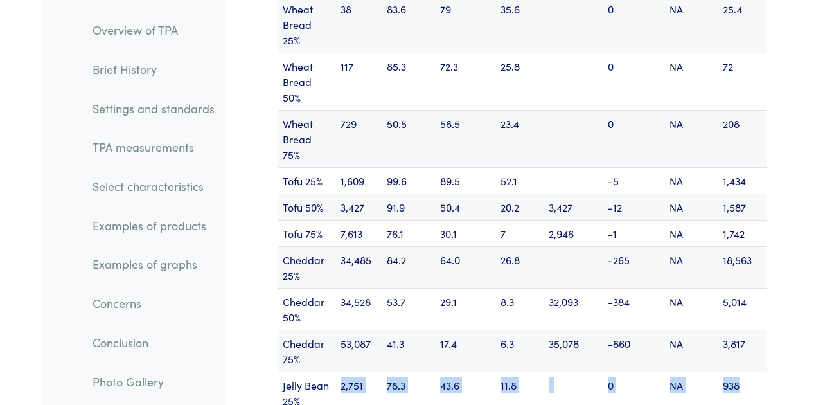
drag, startPoint x: 340, startPoint y: 226, endPoint x: 748, endPoint y: 225, distance: 407.5
click at [748, 372] on tr "Jelly Bean 25% 2,751 78.3 43.6 11.8 0 NA 938" at bounding box center [522, 393] width 489 height 42
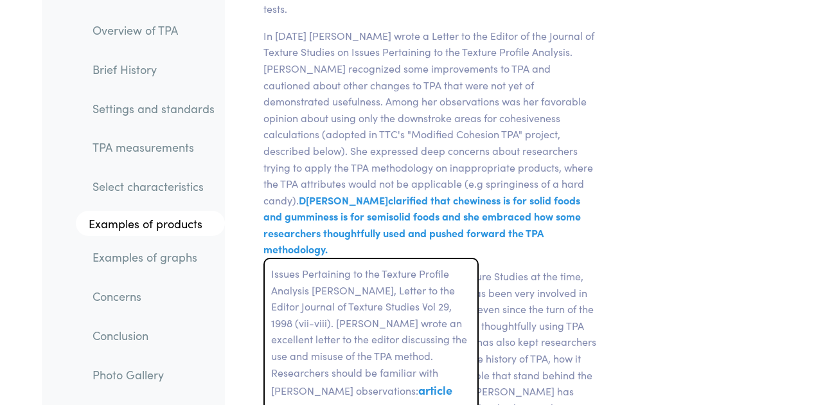
scroll to position [4771, 0]
